Goal: Transaction & Acquisition: Download file/media

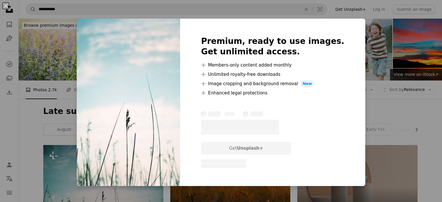
scroll to position [116, 0]
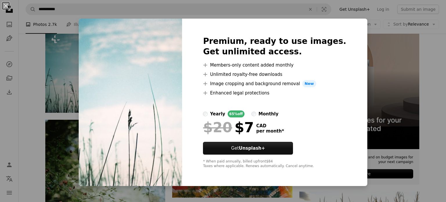
click at [370, 66] on div "An X shape Premium, ready to use images. Get unlimited access. A plus sign Memb…" at bounding box center [223, 101] width 446 height 202
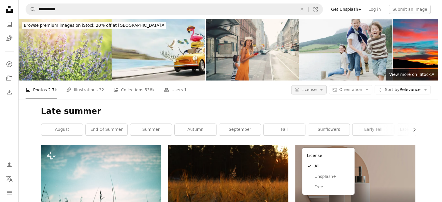
click at [324, 87] on icon "Arrow down" at bounding box center [321, 89] width 5 height 5
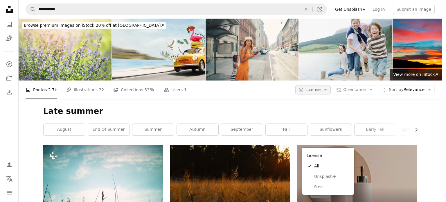
scroll to position [116, 0]
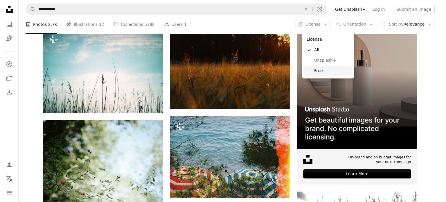
click at [321, 69] on span "Free" at bounding box center [331, 71] width 35 height 6
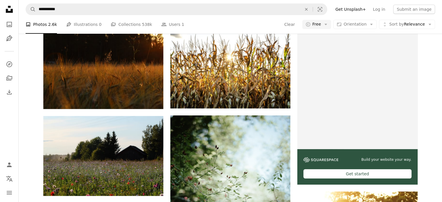
scroll to position [58, 0]
click at [115, 19] on link "end of summer" at bounding box center [109, 14] width 42 height 12
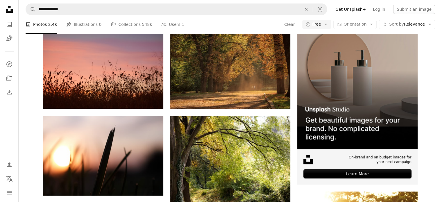
click at [147, 19] on link "late summer" at bounding box center [153, 14] width 42 height 12
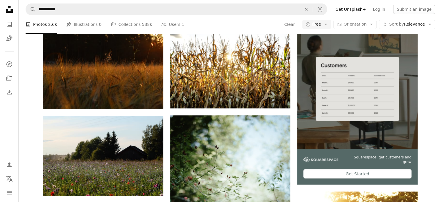
scroll to position [697, 0]
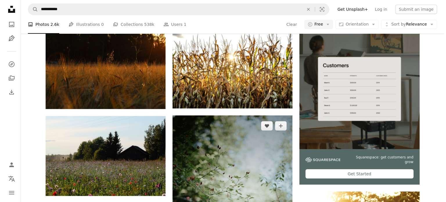
scroll to position [203, 0]
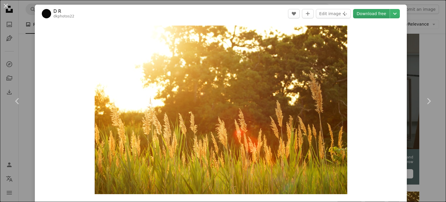
click at [371, 13] on link "Download free" at bounding box center [371, 13] width 37 height 9
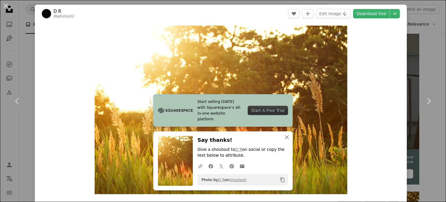
click at [208, 49] on img "Zoom in on this image" at bounding box center [221, 110] width 253 height 168
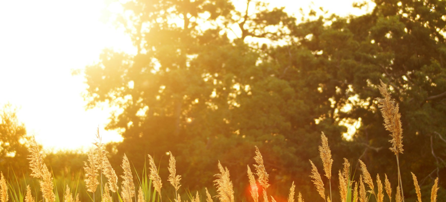
scroll to position [45, 0]
